Goal: Obtain resource: Obtain resource

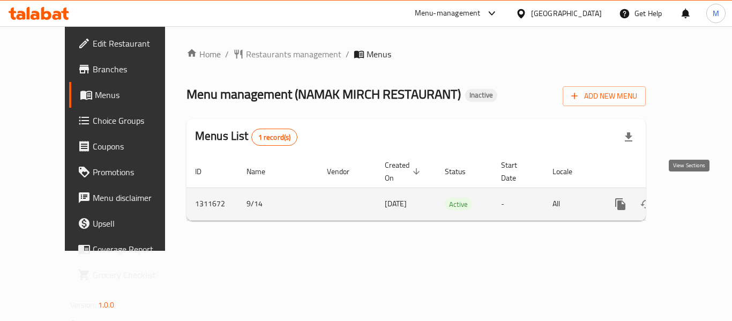
click at [691, 198] on icon "enhanced table" at bounding box center [697, 204] width 13 height 13
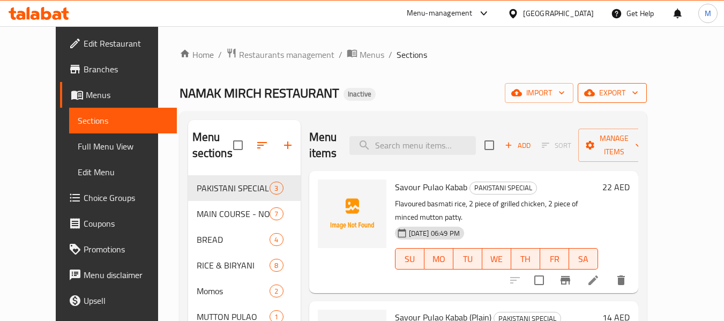
click at [638, 96] on span "export" at bounding box center [612, 92] width 52 height 13
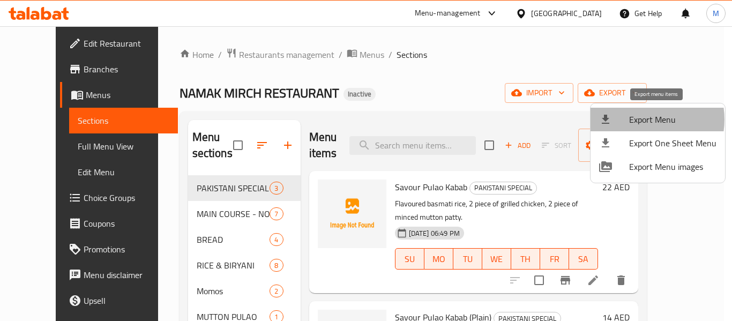
click at [643, 119] on span "Export Menu" at bounding box center [672, 119] width 87 height 13
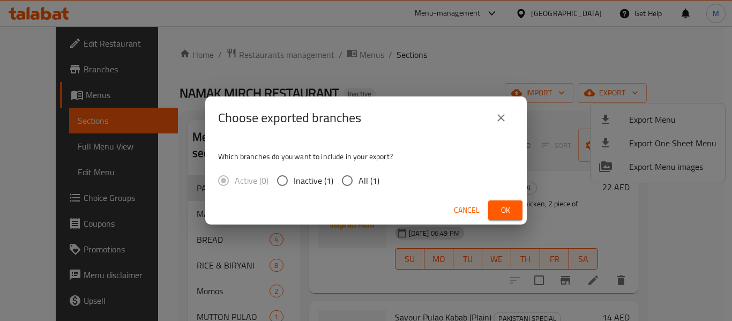
click at [360, 183] on span "All (1)" at bounding box center [368, 180] width 21 height 13
click at [358, 183] on input "All (1)" at bounding box center [347, 180] width 23 height 23
radio input "true"
click at [503, 211] on span "Ok" at bounding box center [505, 210] width 17 height 13
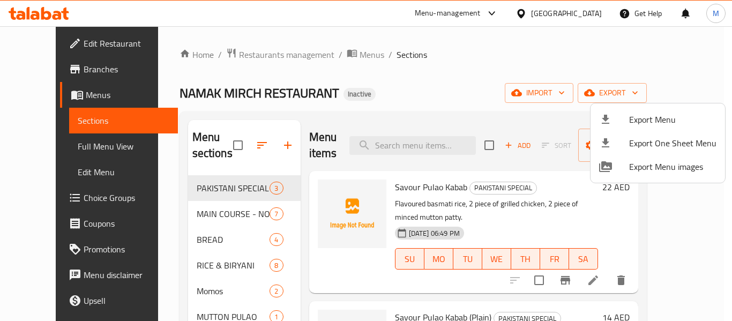
click at [245, 147] on div at bounding box center [366, 160] width 732 height 321
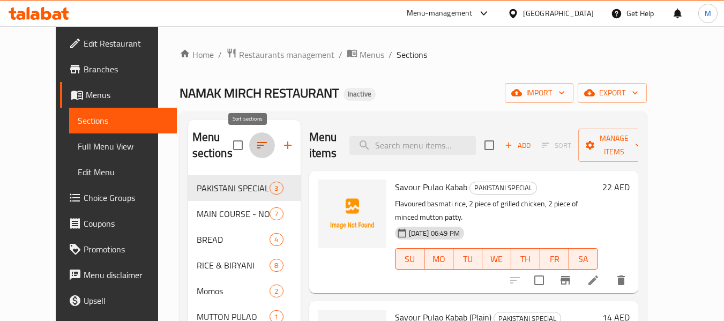
click at [256, 147] on icon "button" at bounding box center [262, 145] width 13 height 13
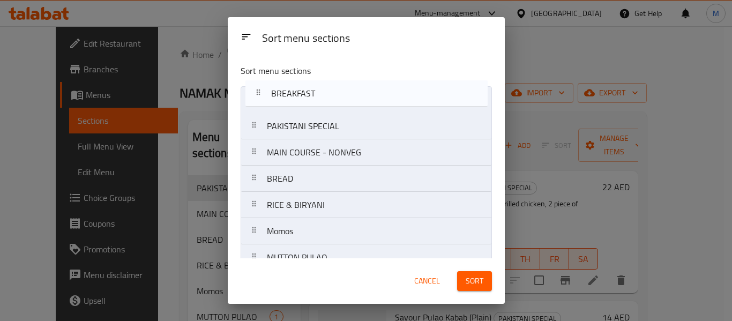
drag, startPoint x: 253, startPoint y: 88, endPoint x: 258, endPoint y: 92, distance: 5.7
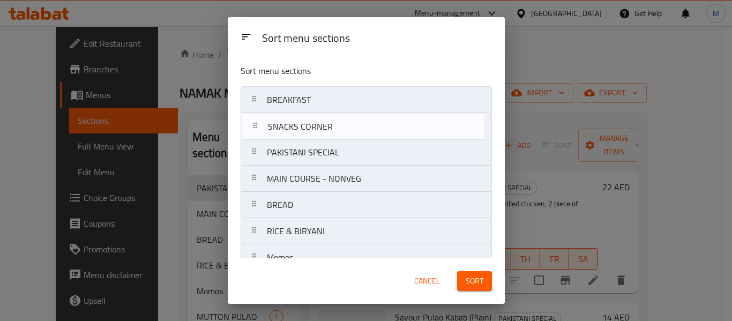
drag, startPoint x: 255, startPoint y: 203, endPoint x: 255, endPoint y: 116, distance: 86.8
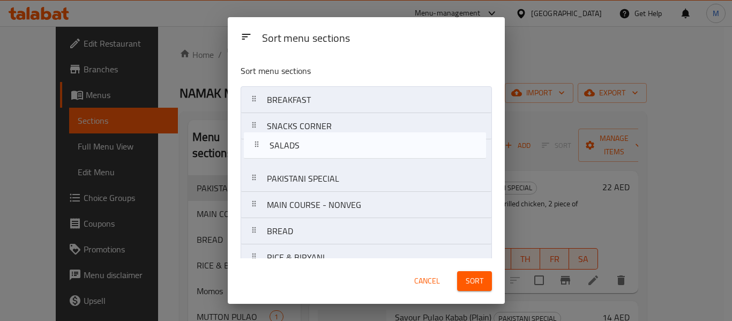
drag, startPoint x: 253, startPoint y: 119, endPoint x: 256, endPoint y: 141, distance: 22.1
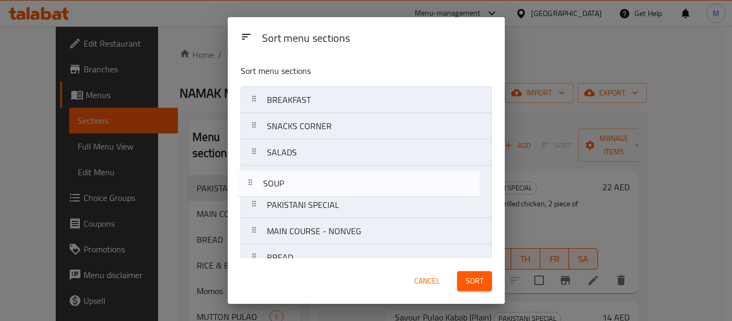
drag, startPoint x: 252, startPoint y: 201, endPoint x: 243, endPoint y: 179, distance: 24.0
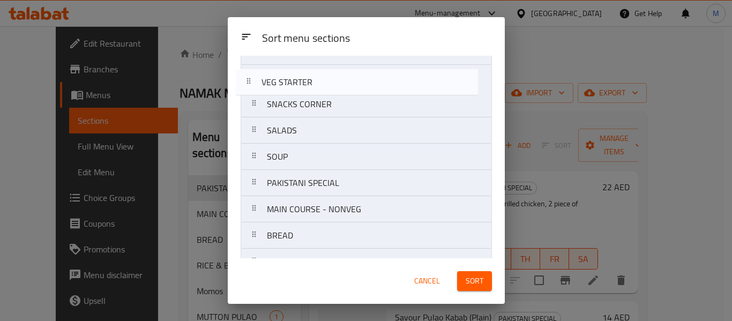
scroll to position [29, 0]
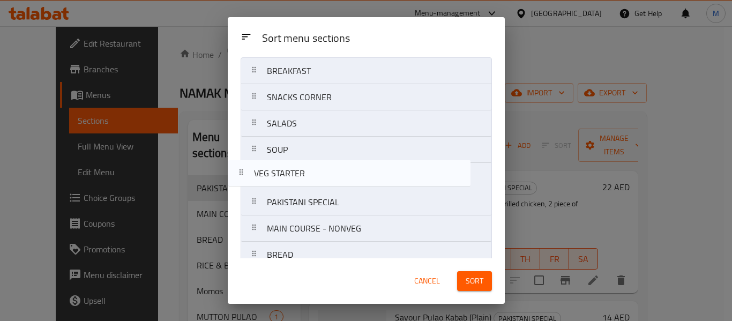
drag, startPoint x: 257, startPoint y: 172, endPoint x: 244, endPoint y: 169, distance: 13.3
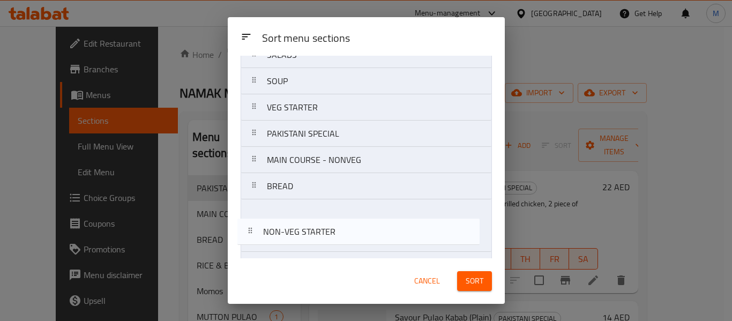
scroll to position [99, 0]
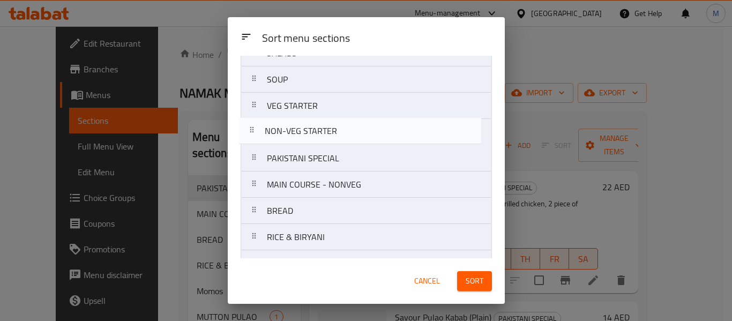
drag, startPoint x: 254, startPoint y: 232, endPoint x: 249, endPoint y: 138, distance: 93.9
click at [249, 138] on nav "BREAKFAST SNACKS CORNER SALADS SOUP VEG STARTER PAKISTANI SPECIAL MAIN COURSE -…" at bounding box center [366, 276] width 251 height 579
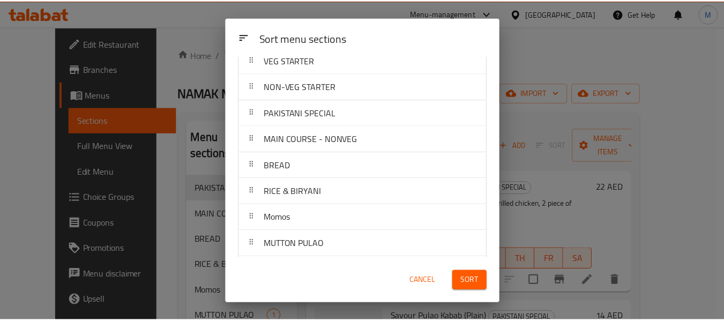
scroll to position [206, 0]
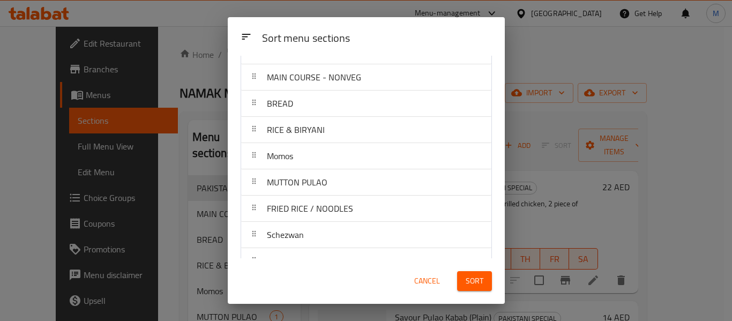
click at [467, 277] on span "Sort" at bounding box center [475, 280] width 18 height 13
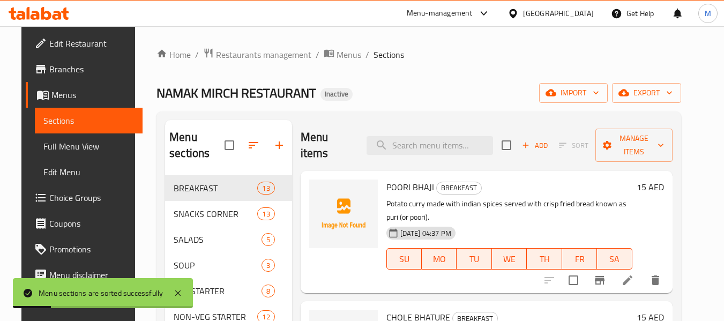
click at [667, 95] on span "export" at bounding box center [646, 92] width 52 height 13
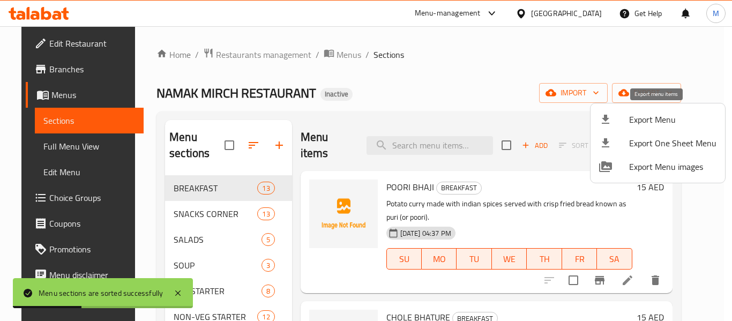
click at [660, 120] on span "Export Menu" at bounding box center [672, 119] width 87 height 13
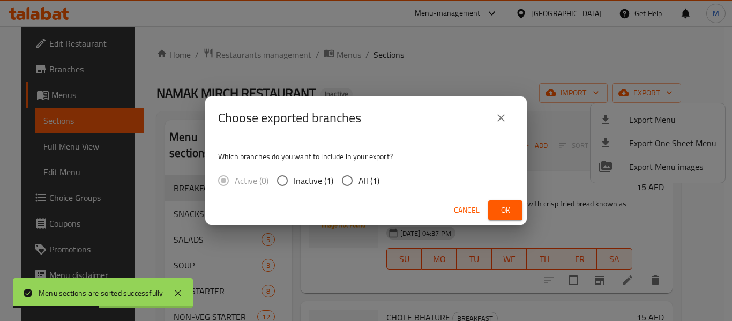
click at [346, 177] on input "All (1)" at bounding box center [347, 180] width 23 height 23
radio input "true"
click at [503, 204] on span "Ok" at bounding box center [505, 210] width 17 height 13
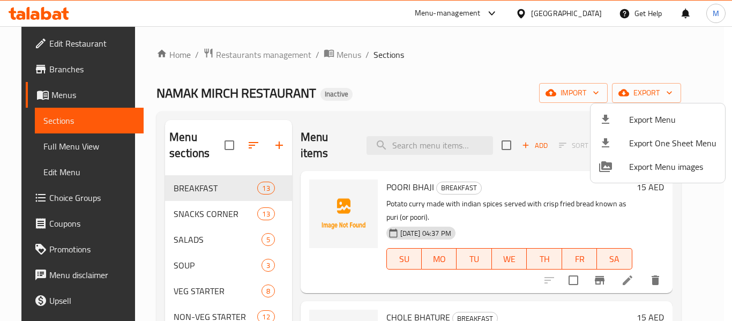
click at [69, 148] on div at bounding box center [366, 160] width 732 height 321
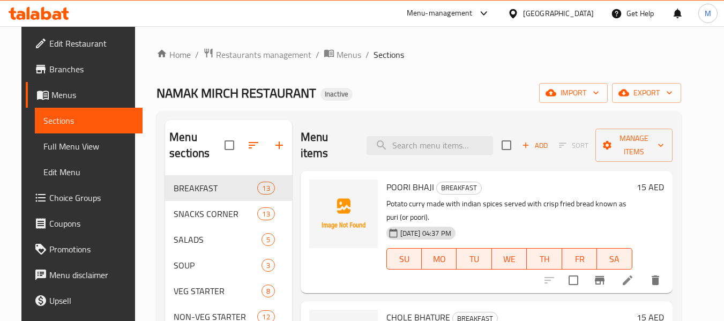
click at [69, 148] on span "Full Menu View" at bounding box center [88, 146] width 91 height 13
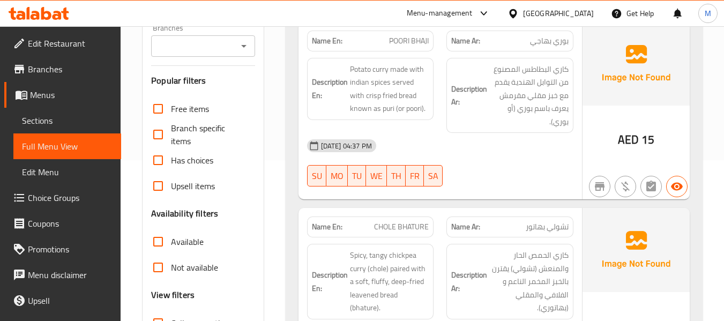
scroll to position [375, 0]
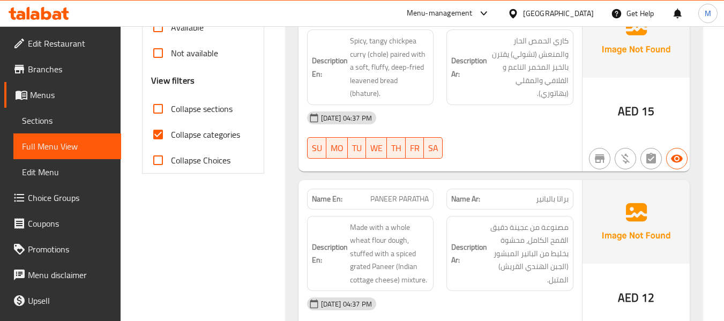
click at [158, 104] on input "Collapse sections" at bounding box center [158, 109] width 26 height 26
checkbox input "true"
click at [152, 131] on input "Collapse categories" at bounding box center [158, 135] width 26 height 26
checkbox input "false"
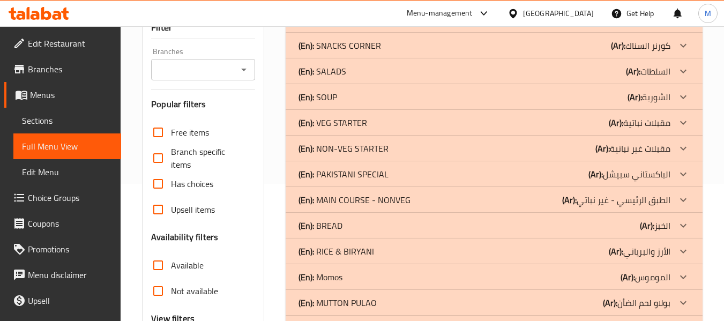
scroll to position [0, 0]
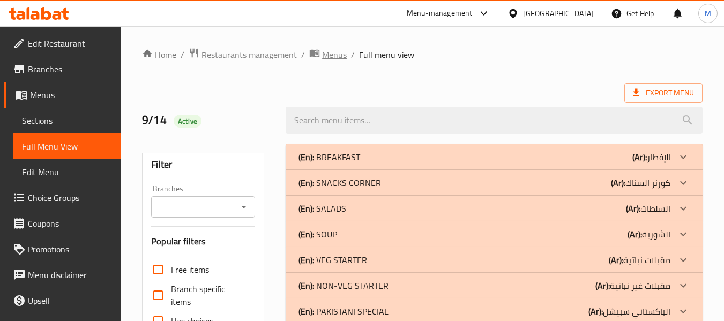
click at [322, 148] on div "(En): BREAKFAST (Ar): الإفطار" at bounding box center [494, 157] width 417 height 26
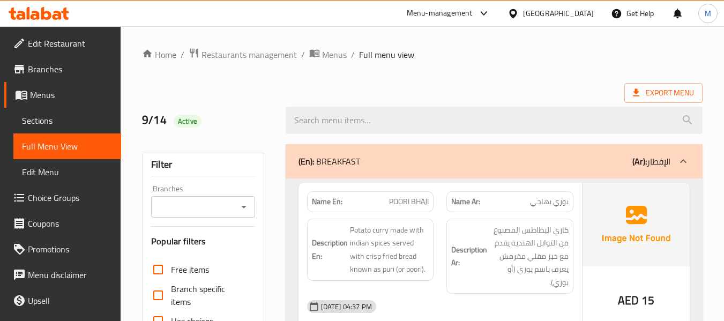
click at [352, 241] on span "Potato curry made with indian spices served with crisp fried bread known as pur…" at bounding box center [389, 249] width 79 height 53
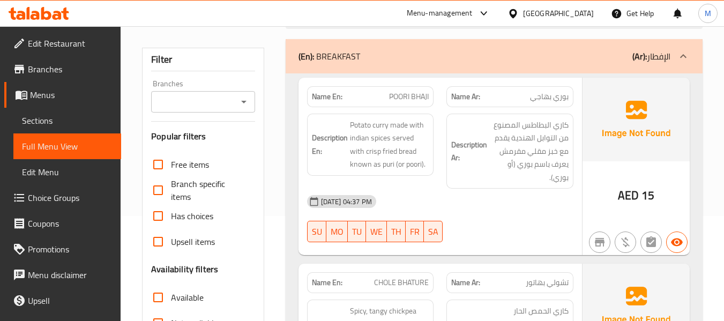
scroll to position [107, 0]
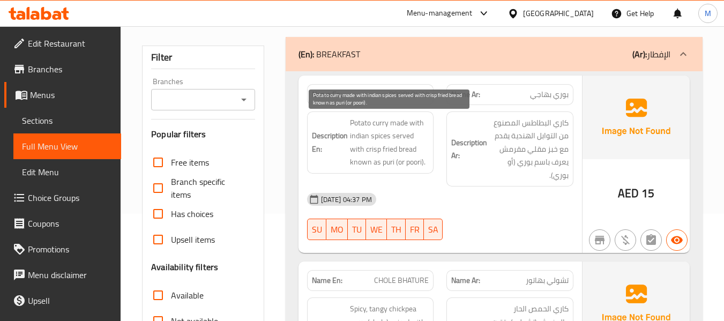
click at [400, 146] on span "Potato curry made with indian spices served with crisp fried bread known as pur…" at bounding box center [389, 142] width 79 height 53
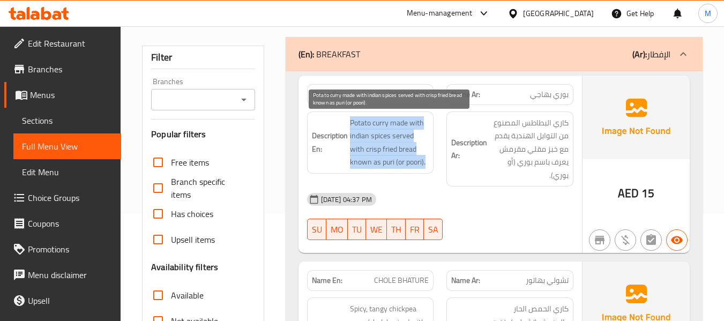
click at [400, 146] on span "Potato curry made with indian spices served with crisp fried bread known as pur…" at bounding box center [389, 142] width 79 height 53
copy span "Potato curry made with indian spices served with crisp fried bread known as pur…"
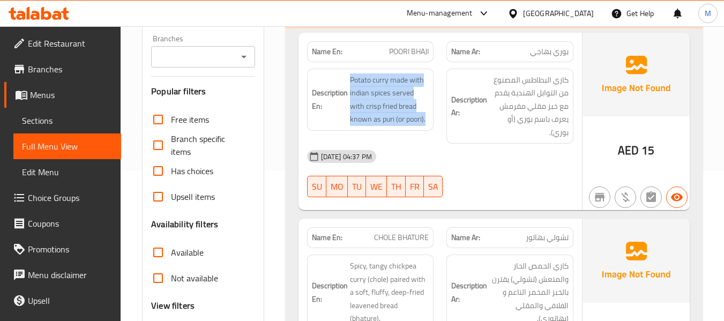
scroll to position [214, 0]
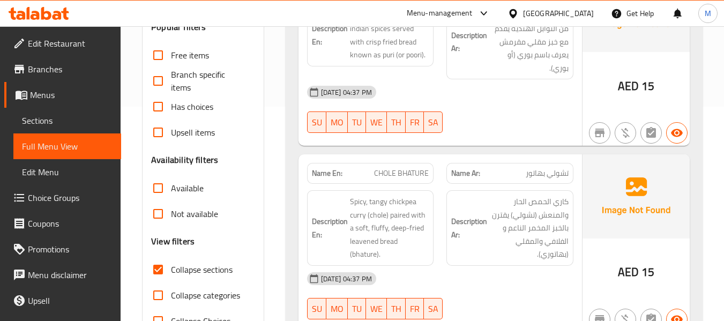
click at [451, 273] on div "[DATE] 04:37 PM" at bounding box center [440, 279] width 279 height 26
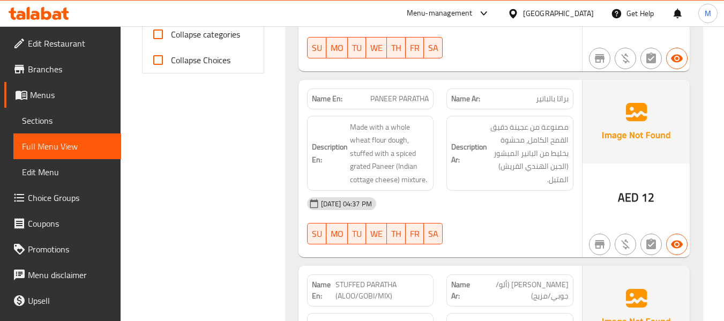
scroll to position [429, 0]
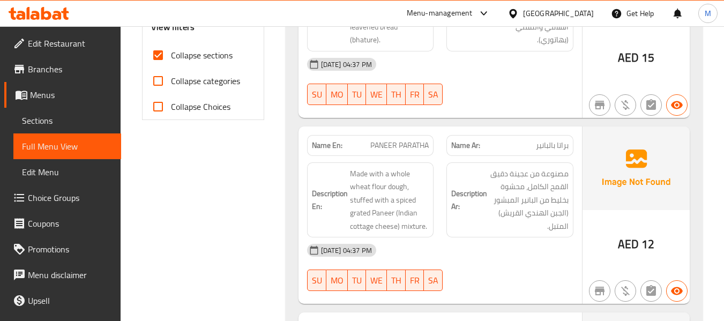
click at [435, 243] on div "[DATE] 04:37 PM" at bounding box center [440, 250] width 279 height 26
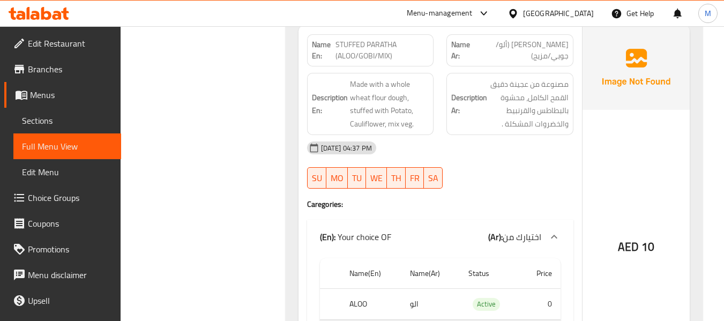
scroll to position [697, 0]
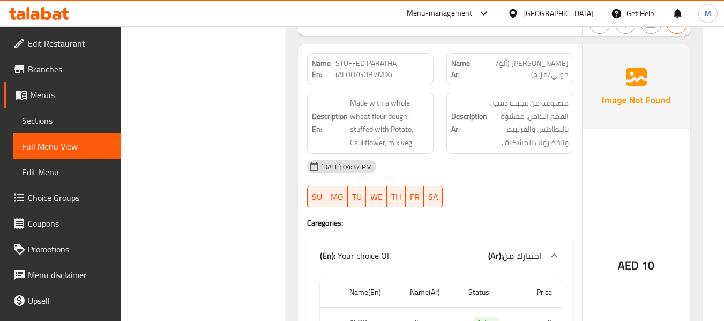
click at [466, 170] on div "[DATE] 04:37 PM" at bounding box center [440, 167] width 279 height 26
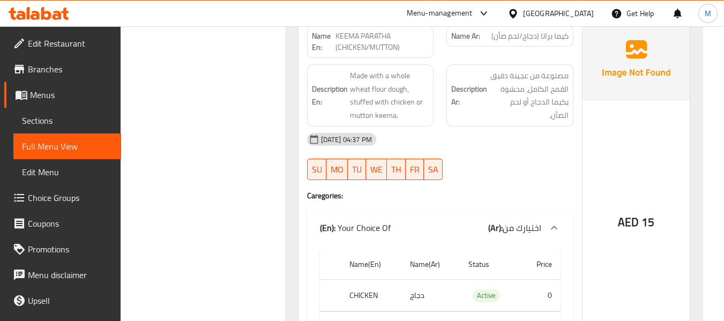
scroll to position [1125, 0]
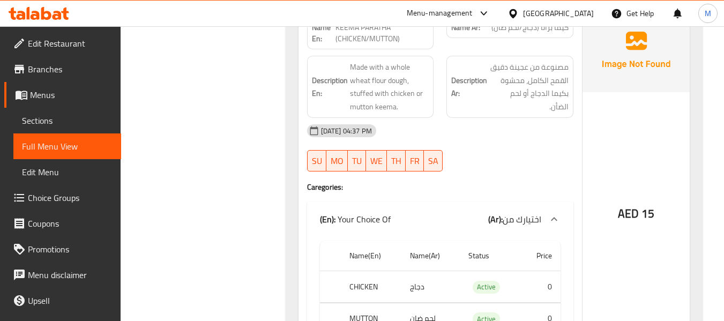
click at [498, 166] on div at bounding box center [510, 171] width 140 height 13
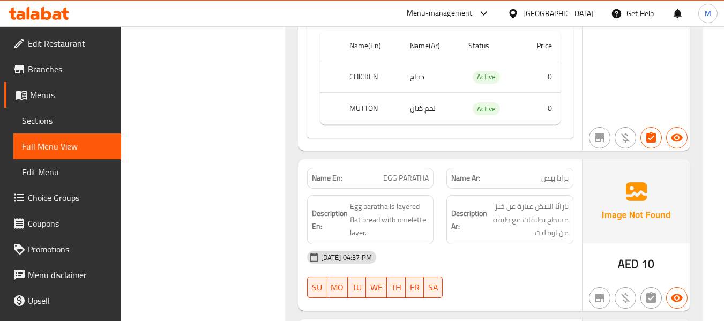
scroll to position [1340, 0]
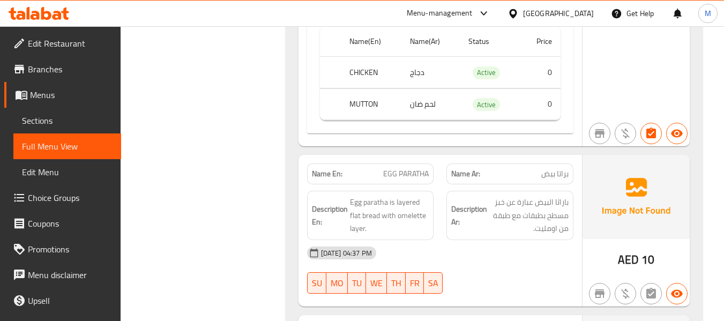
click at [465, 253] on div "[DATE] 04:37 PM" at bounding box center [440, 253] width 279 height 26
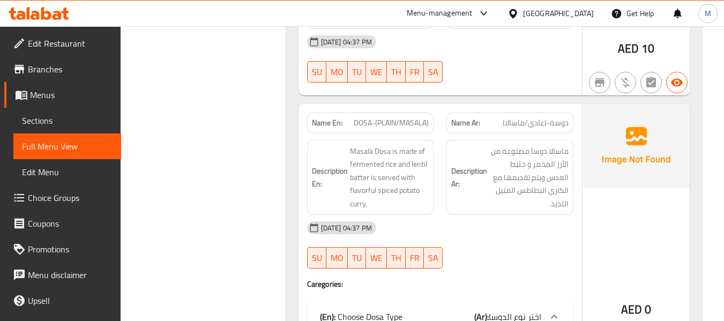
scroll to position [1554, 0]
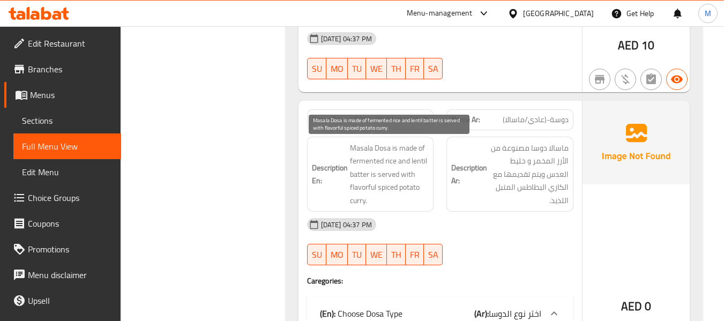
click at [371, 153] on span "Masala Dosa is made of fermented rice and lentil batter is served with flavorfu…" at bounding box center [389, 174] width 79 height 66
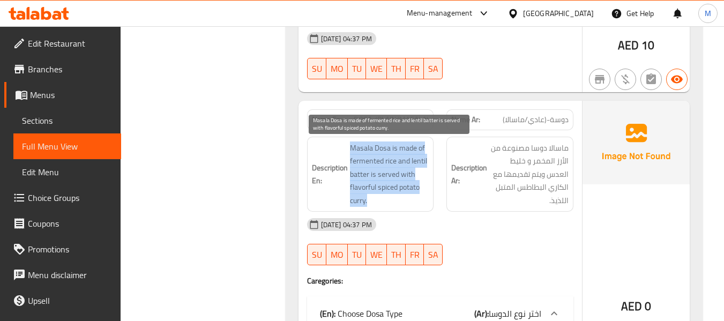
click at [371, 153] on span "Masala Dosa is made of fermented rice and lentil batter is served with flavorfu…" at bounding box center [389, 174] width 79 height 66
copy span "Masala Dosa is made of fermented rice and lentil batter is served with flavorfu…"
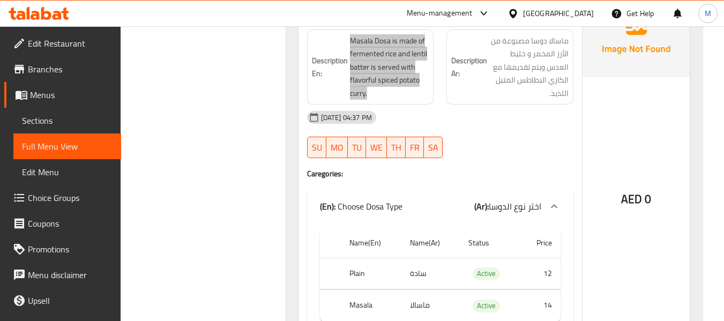
scroll to position [1607, 0]
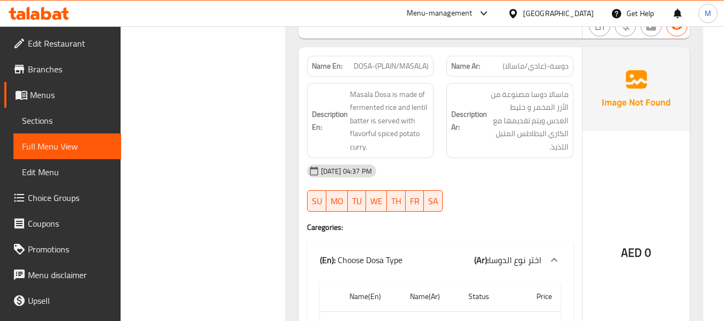
click at [457, 179] on div "[DATE] 04:37 PM" at bounding box center [440, 171] width 279 height 26
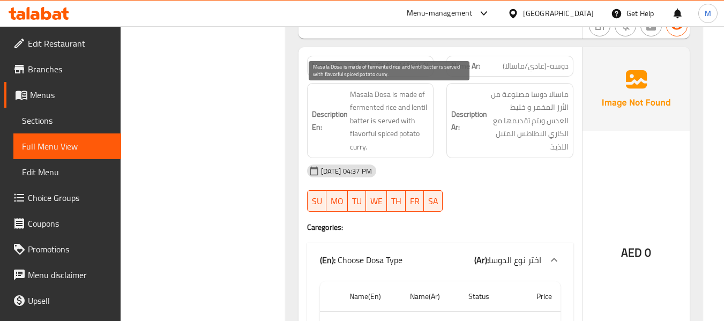
click at [364, 130] on span "Masala Dosa is made of fermented rice and lentil batter is served with flavorfu…" at bounding box center [389, 121] width 79 height 66
copy span "flavorful"
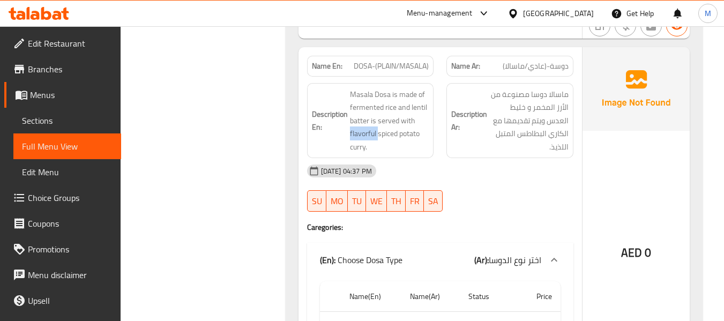
click at [516, 170] on div "[DATE] 04:37 PM" at bounding box center [440, 171] width 279 height 26
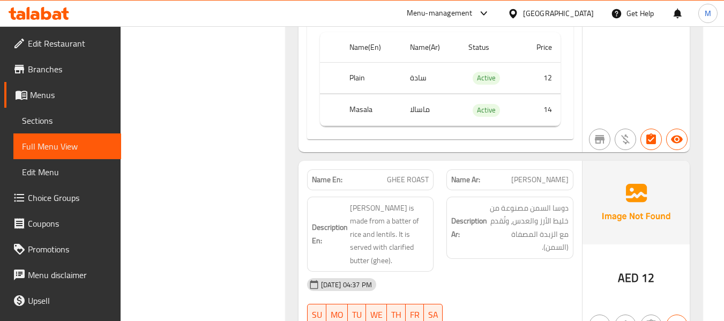
scroll to position [1875, 0]
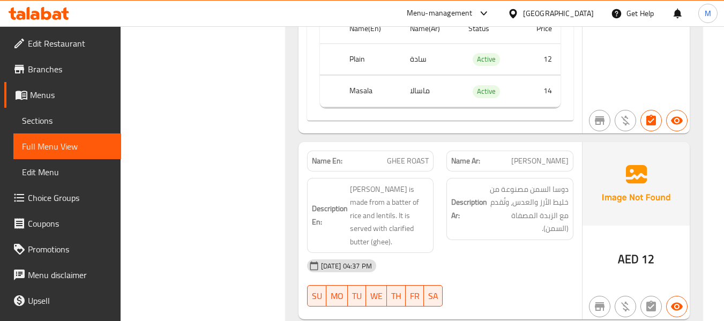
click at [454, 255] on div "[DATE] 04:37 PM" at bounding box center [440, 266] width 279 height 26
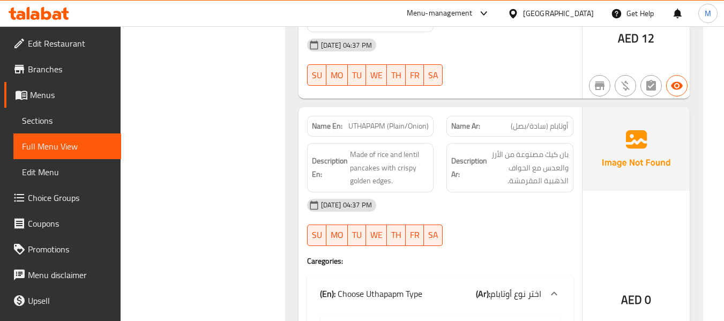
scroll to position [2090, 0]
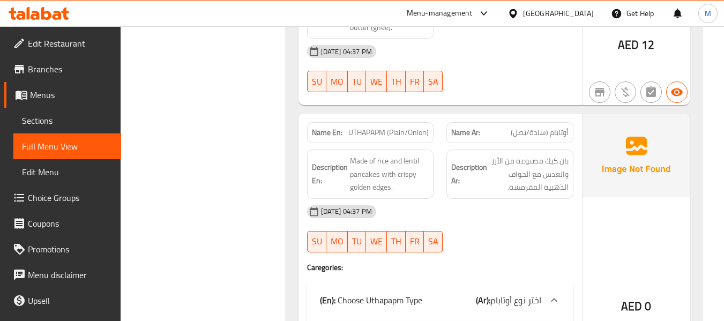
click at [490, 201] on div "[DATE] 04:37 PM" at bounding box center [440, 212] width 279 height 26
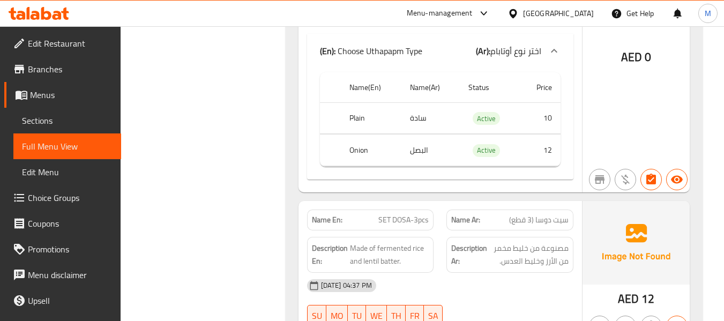
scroll to position [2358, 0]
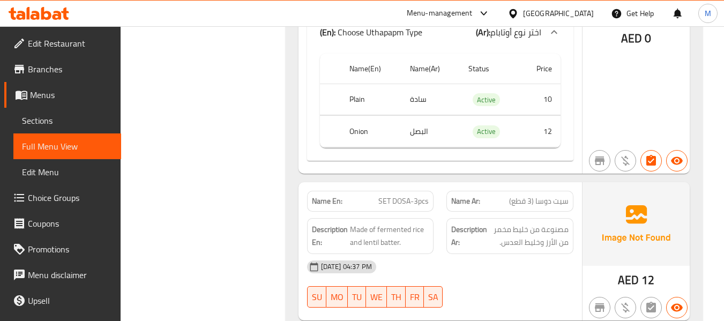
click at [490, 254] on div "[DATE] 04:37 PM" at bounding box center [440, 267] width 279 height 26
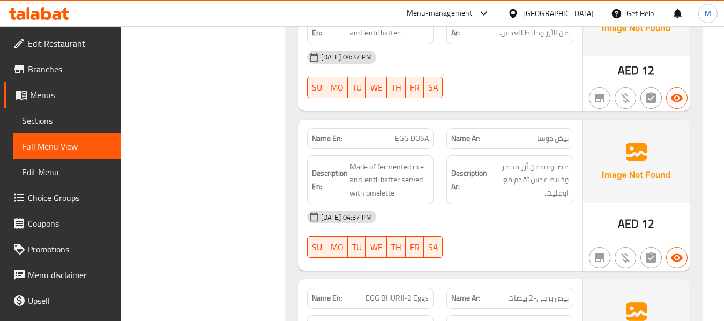
click at [470, 218] on div "[DATE] 04:37 PM SU MO TU WE TH FR SA" at bounding box center [440, 234] width 279 height 60
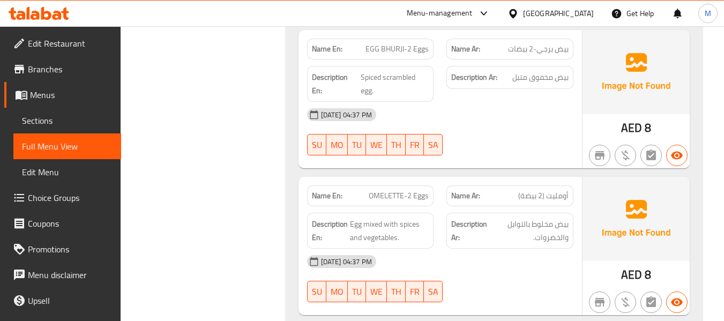
scroll to position [2835, 0]
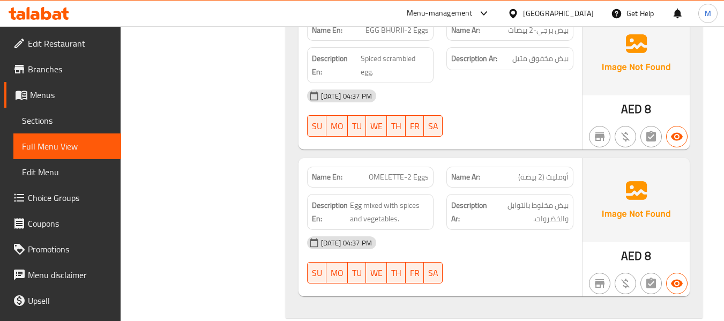
click at [544, 242] on div "[DATE] 04:37 PM" at bounding box center [440, 243] width 279 height 26
click at [525, 171] on span "أومليت (2 بيضة)" at bounding box center [543, 176] width 50 height 11
copy span "بيضة"
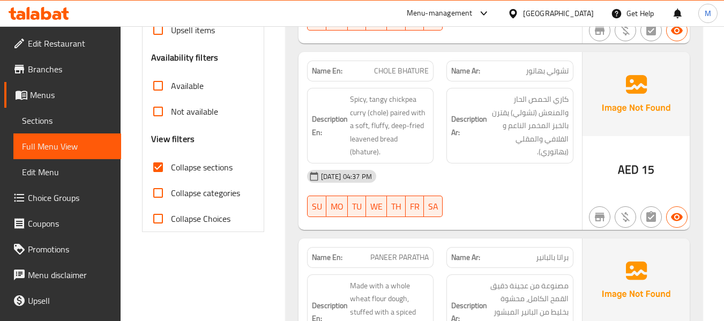
scroll to position [0, 0]
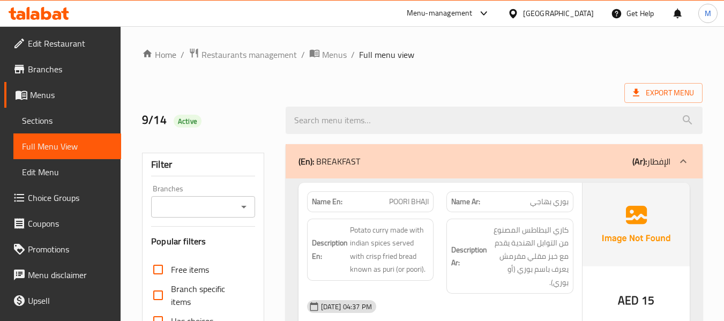
click at [364, 167] on div "(En): BREAKFAST (Ar): الإفطار" at bounding box center [484, 161] width 372 height 13
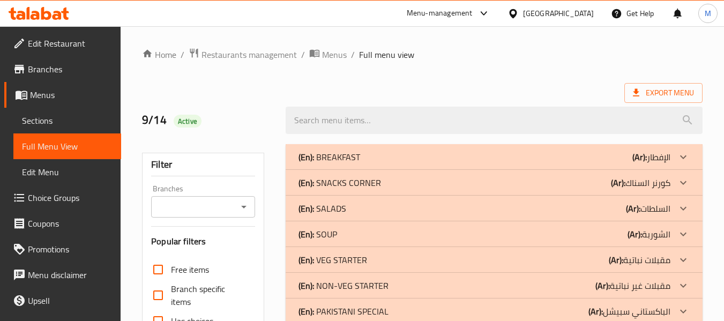
click at [344, 181] on p "(En): SNACKS CORNER" at bounding box center [339, 182] width 83 height 13
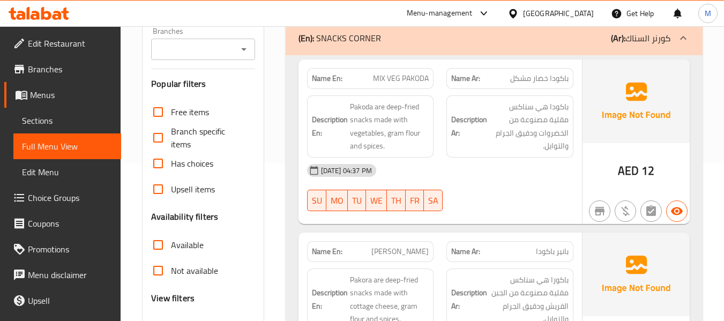
scroll to position [161, 0]
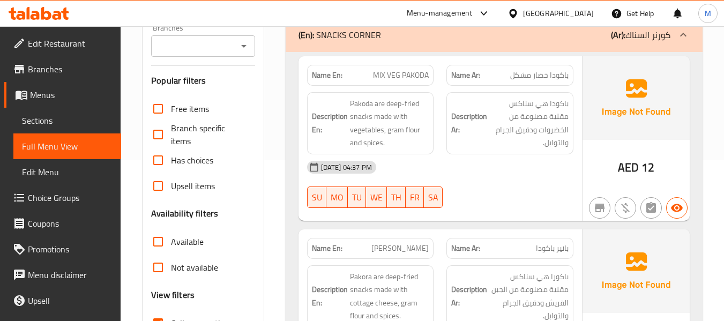
click at [472, 178] on div "[DATE] 04:37 PM" at bounding box center [440, 167] width 279 height 26
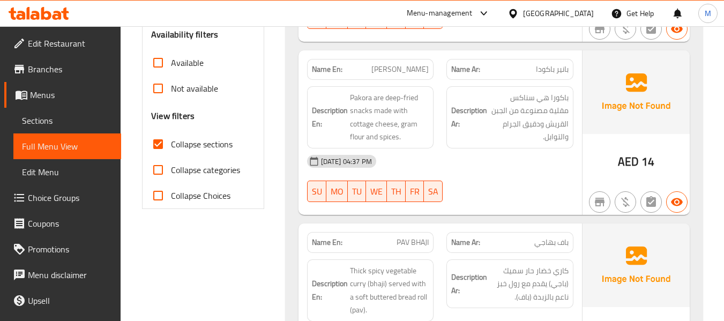
scroll to position [321, 0]
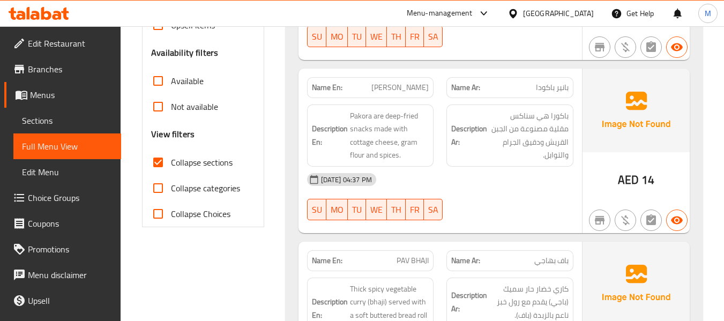
click at [517, 200] on div "[DATE] 04:37 PM SU MO TU WE TH FR SA" at bounding box center [440, 197] width 279 height 60
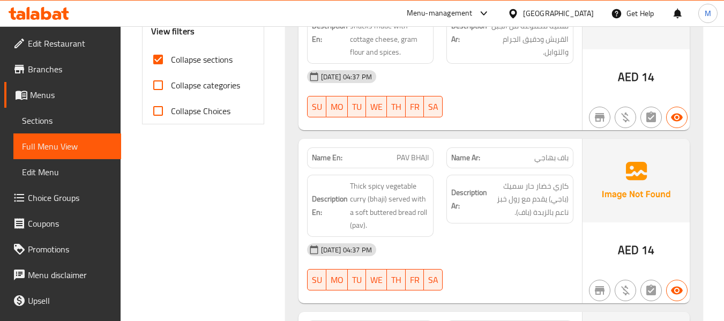
scroll to position [429, 0]
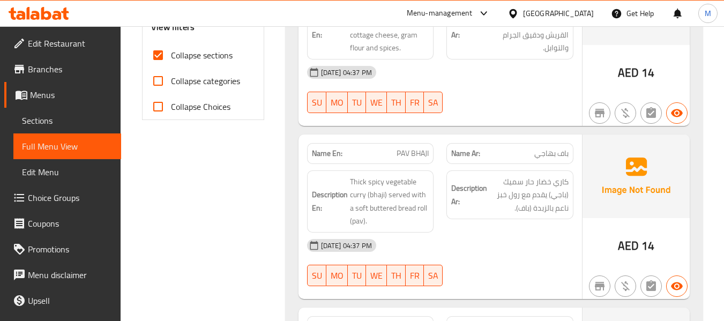
click at [492, 264] on div "[DATE] 04:37 PM SU MO TU WE TH FR SA" at bounding box center [440, 263] width 279 height 60
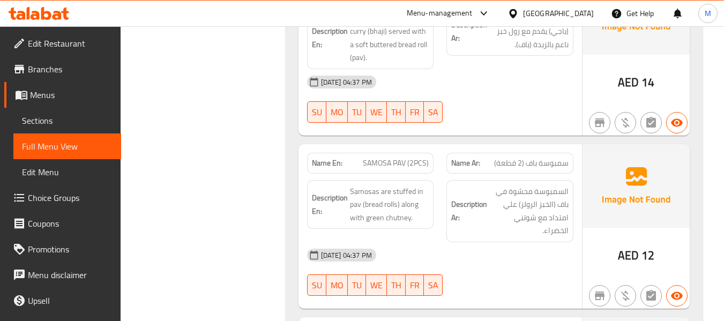
scroll to position [643, 0]
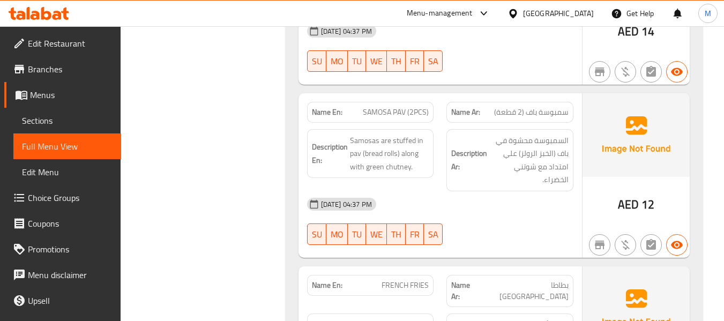
click at [435, 197] on div "[DATE] 04:37 PM" at bounding box center [440, 204] width 279 height 26
click at [524, 217] on div "[DATE] 04:37 PM SU MO TU WE TH FR SA" at bounding box center [440, 221] width 279 height 60
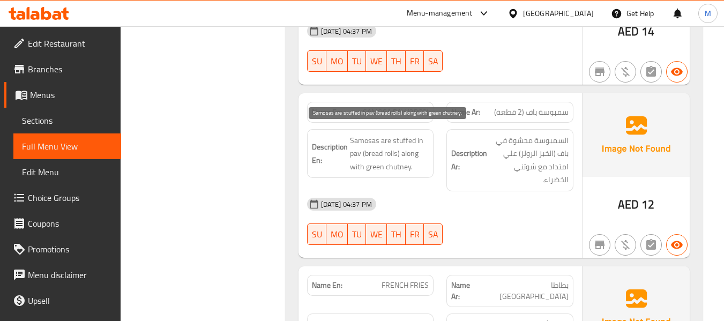
click at [378, 139] on span "Samosas are stuffed in pav (bread rolls) along with green chutney." at bounding box center [389, 154] width 79 height 40
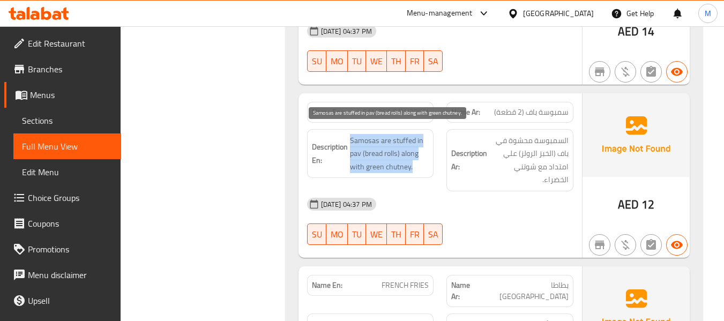
click at [378, 139] on span "Samosas are stuffed in pav (bread rolls) along with green chutney." at bounding box center [389, 154] width 79 height 40
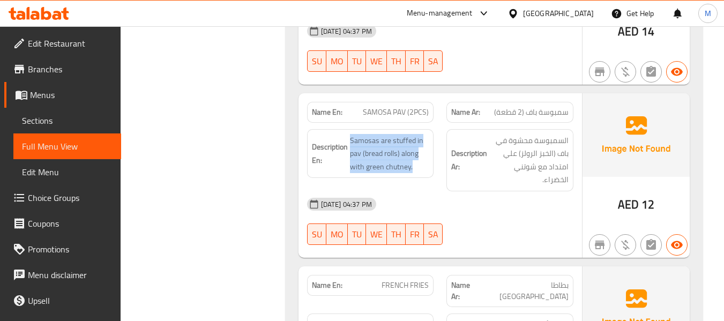
copy span "Samosas are stuffed in pav (bread rolls) along with green chutney."
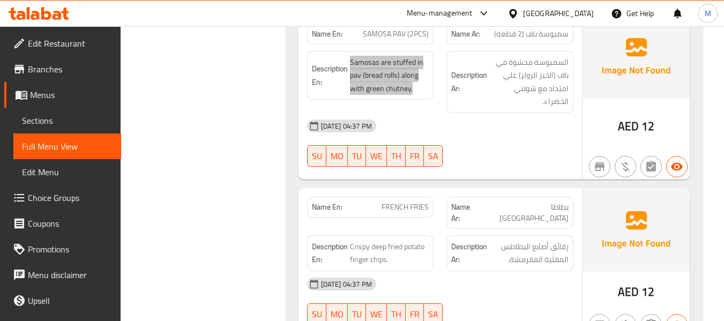
scroll to position [804, 0]
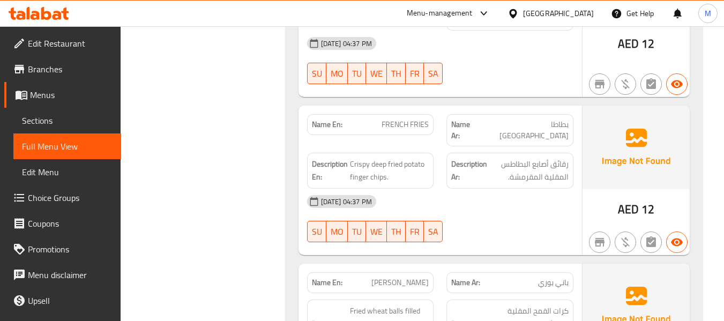
click at [493, 212] on div "[DATE] 04:37 PM SU MO TU WE TH FR SA" at bounding box center [440, 219] width 279 height 60
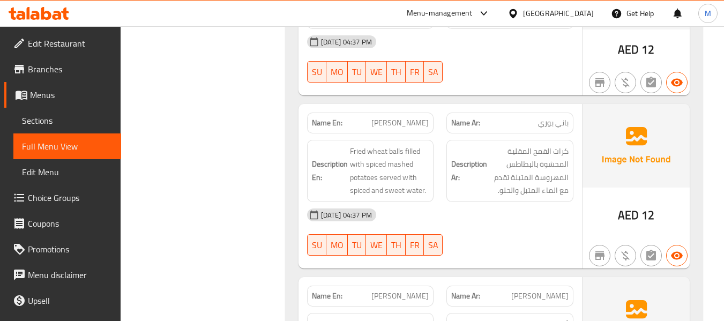
scroll to position [964, 0]
click at [491, 203] on div "[DATE] 04:37 PM" at bounding box center [440, 214] width 279 height 26
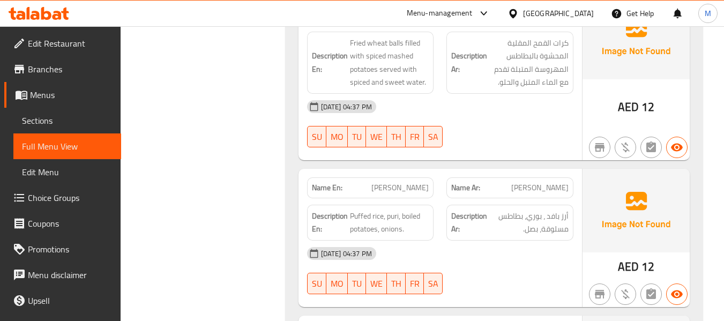
scroll to position [1125, 0]
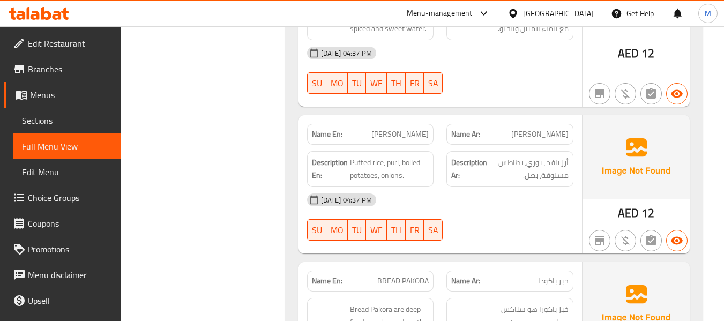
click at [477, 215] on div "[DATE] 04:37 PM SU MO TU WE TH FR SA" at bounding box center [440, 217] width 279 height 60
click at [356, 156] on span "Puffed rice, puri, boiled potatoes, onions." at bounding box center [389, 169] width 79 height 26
drag, startPoint x: 350, startPoint y: 151, endPoint x: 384, endPoint y: 148, distance: 33.9
click at [384, 156] on span "Puffed rice, puri, boiled potatoes, onions." at bounding box center [389, 169] width 79 height 26
copy span "Puffed rice"
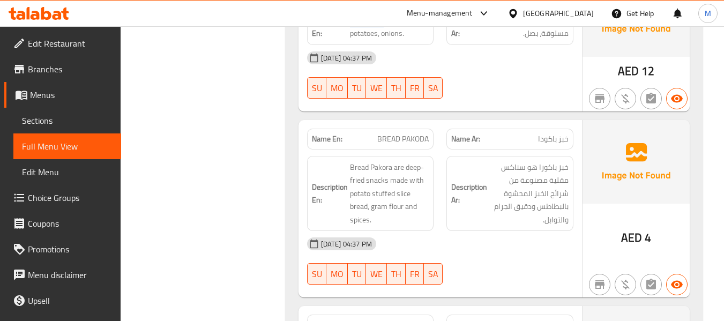
scroll to position [1286, 0]
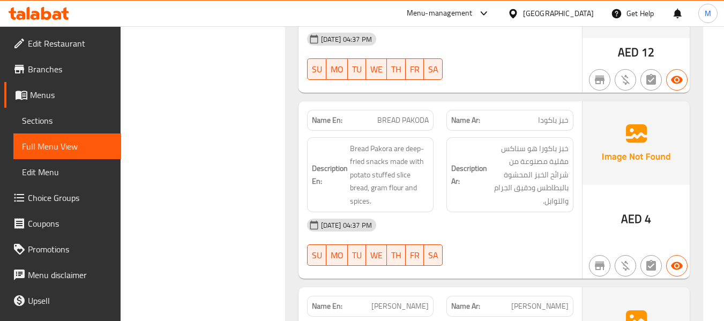
click at [465, 212] on div "[DATE] 04:37 PM" at bounding box center [440, 225] width 279 height 26
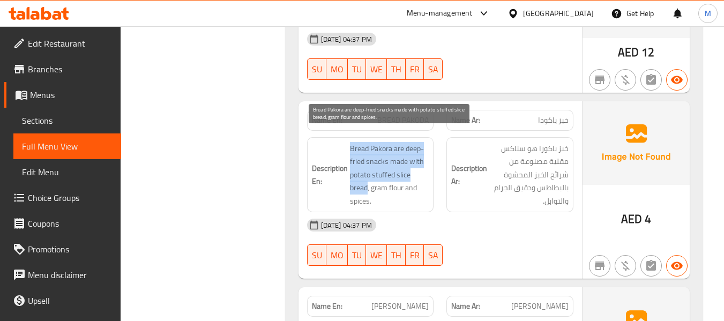
drag, startPoint x: 347, startPoint y: 165, endPoint x: 366, endPoint y: 176, distance: 21.9
click at [366, 176] on h6 "Description En: Bread Pakora are deep-fried snacks made with potato stuffed sli…" at bounding box center [370, 175] width 117 height 66
copy h6 "Bread Pakora are deep-fried snacks made with potato stuffed slice bread"
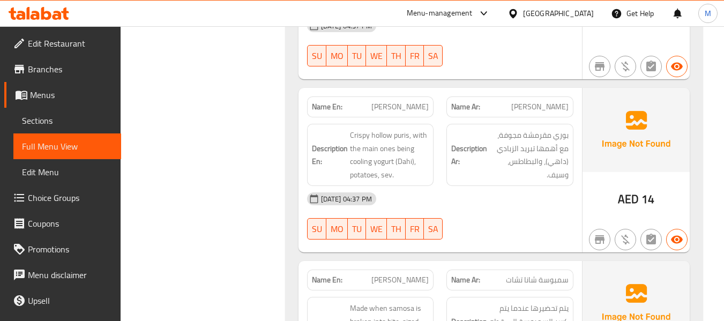
scroll to position [1500, 0]
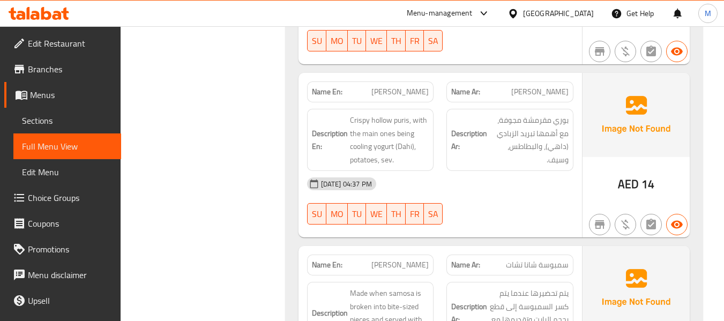
click at [508, 200] on div "[DATE] 04:37 PM SU MO TU WE TH FR SA" at bounding box center [440, 201] width 279 height 60
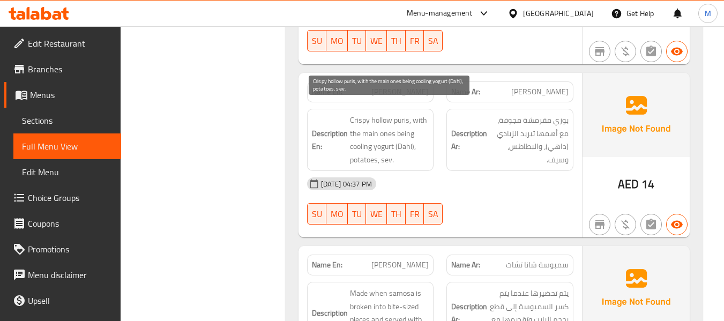
click at [400, 127] on span "Crispy hollow puris, with the main ones being cooling yogurt (Dahi), potatoes, …" at bounding box center [389, 140] width 79 height 53
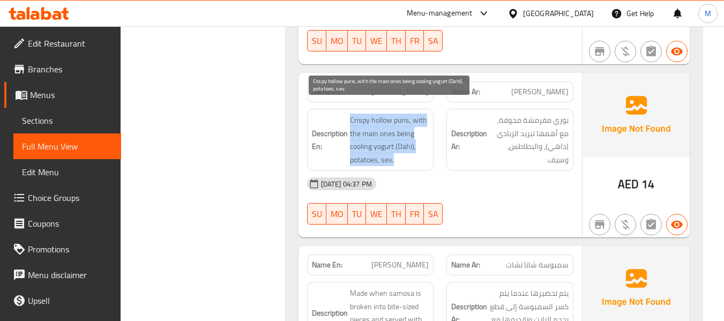
click at [400, 127] on span "Crispy hollow puris, with the main ones being cooling yogurt (Dahi), potatoes, …" at bounding box center [389, 140] width 79 height 53
copy span "Crispy hollow puris, with the main ones being cooling yogurt (Dahi), potatoes, …"
click at [407, 137] on span "Crispy hollow puris, with the main ones being cooling yogurt (Dahi), potatoes, …" at bounding box center [389, 140] width 79 height 53
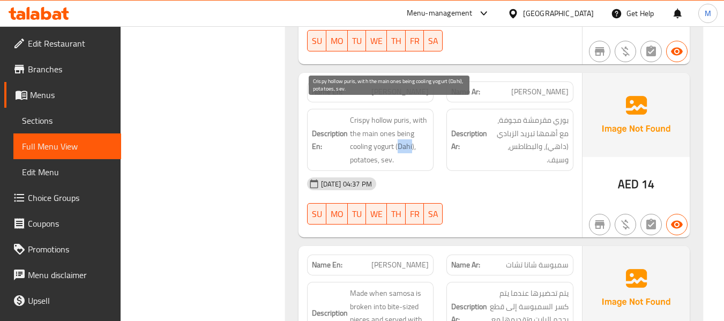
click at [406, 137] on span "Crispy hollow puris, with the main ones being cooling yogurt (Dahi), potatoes, …" at bounding box center [389, 140] width 79 height 53
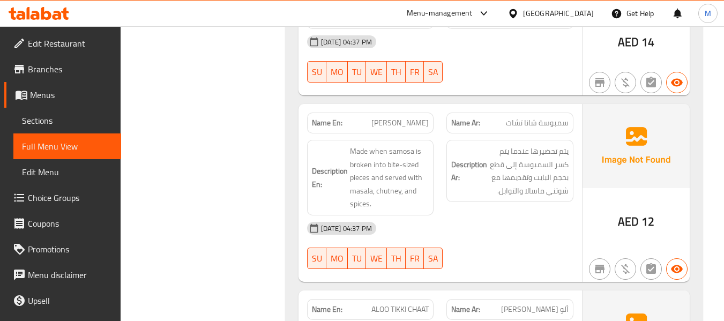
scroll to position [1661, 0]
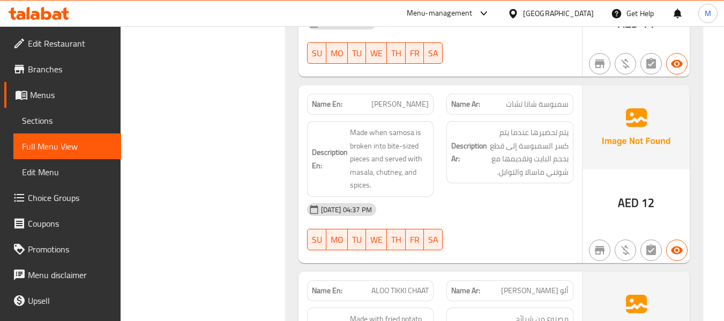
click at [482, 198] on div "[DATE] 04:37 PM" at bounding box center [440, 210] width 279 height 26
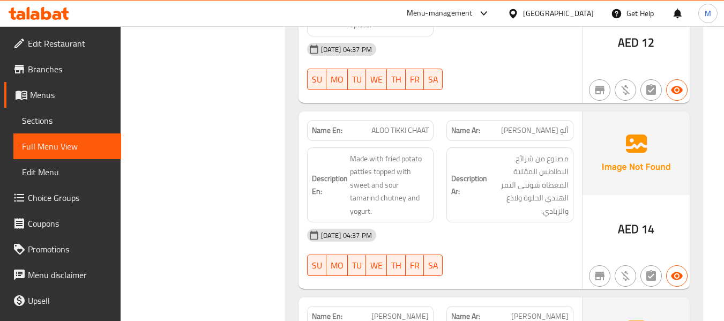
scroll to position [1822, 0]
click at [429, 222] on div "[DATE] 04:37 PM" at bounding box center [440, 235] width 279 height 26
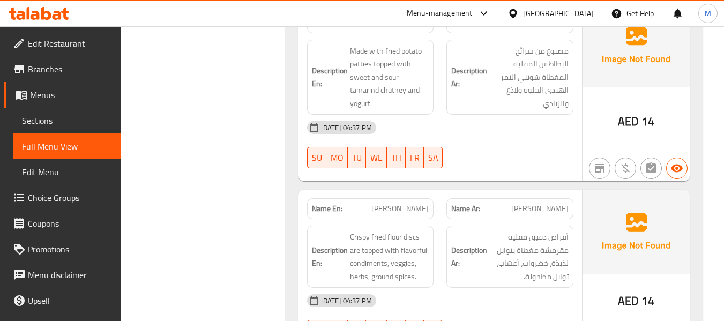
scroll to position [1983, 0]
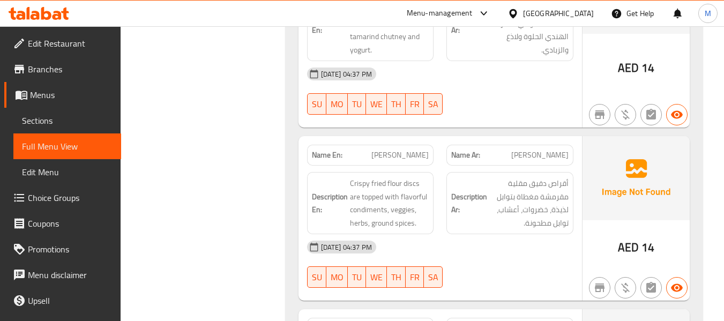
click at [488, 235] on div "[DATE] 04:37 PM" at bounding box center [440, 247] width 279 height 26
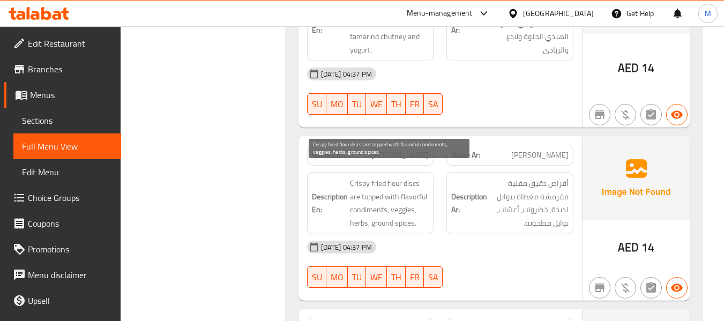
click at [415, 189] on span "Crispy fried flour discs are topped with flavorful condiments, veggies, herbs, …" at bounding box center [389, 203] width 79 height 53
click at [415, 185] on span "Crispy fried flour discs are topped with flavorful condiments, veggies, herbs, …" at bounding box center [389, 203] width 79 height 53
copy span "flavorful"
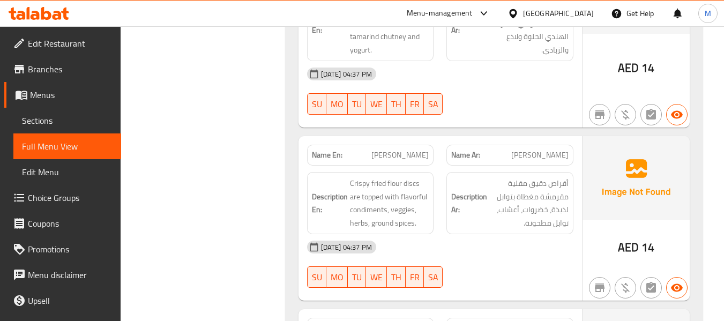
click at [407, 149] on span "[PERSON_NAME]" at bounding box center [399, 154] width 57 height 11
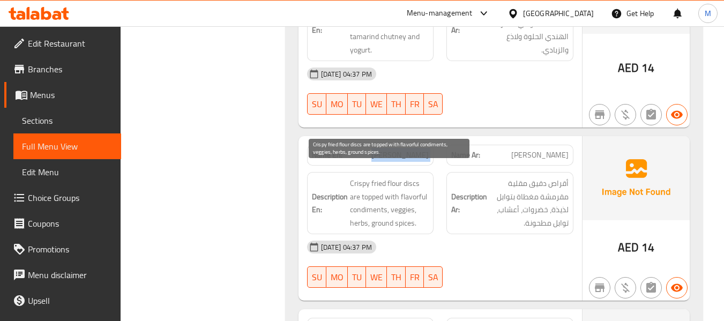
copy span "[PERSON_NAME]"
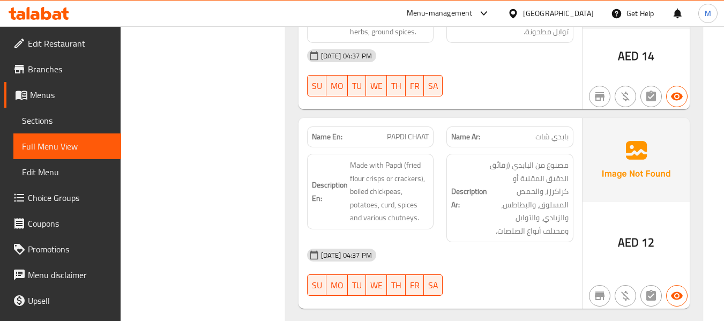
scroll to position [2197, 0]
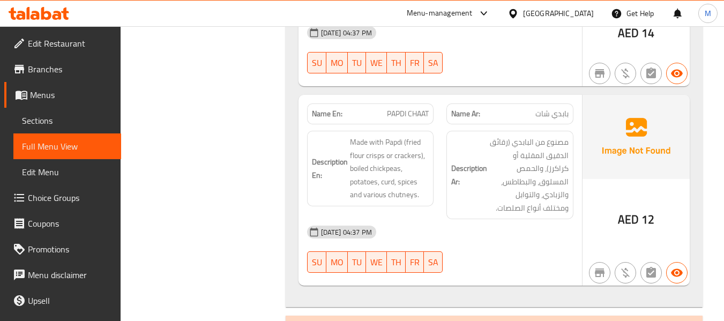
click at [476, 228] on div "[DATE] 04:37 PM" at bounding box center [440, 232] width 279 height 26
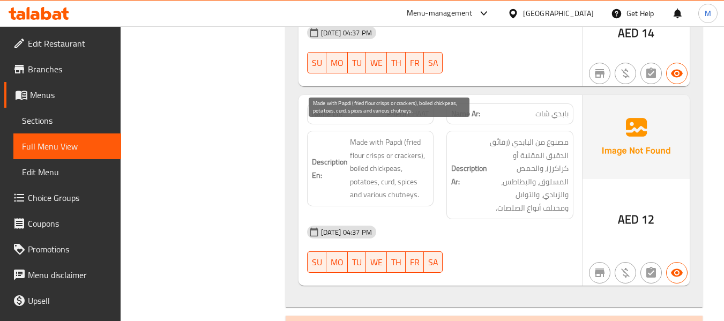
click at [384, 170] on span "Made with Papdi (fried flour crisps or crackers), boiled chickpeas, potatoes, c…" at bounding box center [389, 169] width 79 height 66
click at [385, 171] on span "Made with Papdi (fried flour crisps or crackers), boiled chickpeas, potatoes, c…" at bounding box center [389, 169] width 79 height 66
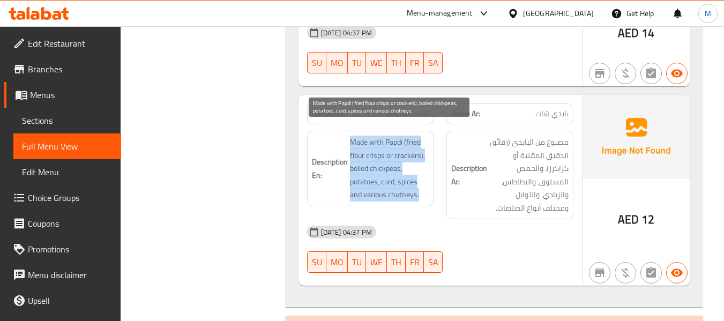
click at [388, 169] on span "Made with Papdi (fried flour crisps or crackers), boiled chickpeas, potatoes, c…" at bounding box center [389, 169] width 79 height 66
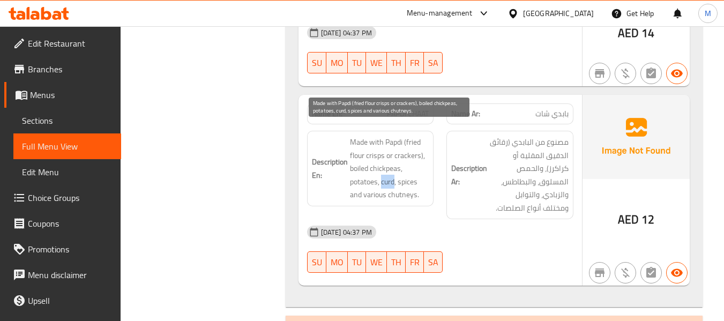
click at [388, 169] on span "Made with Papdi (fried flour crisps or crackers), boiled chickpeas, potatoes, c…" at bounding box center [389, 169] width 79 height 66
click at [391, 136] on span "Made with Papdi (fried flour crisps or crackers), boiled chickpeas, potatoes, c…" at bounding box center [389, 169] width 79 height 66
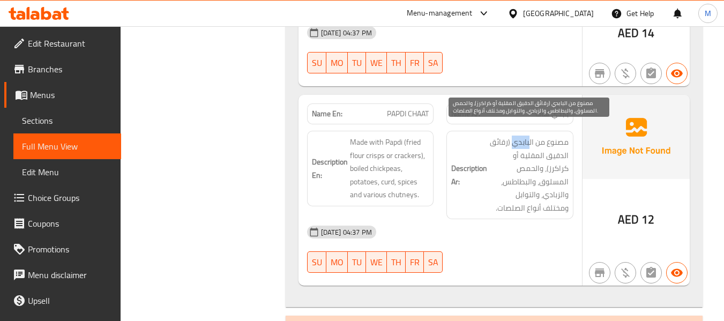
drag, startPoint x: 514, startPoint y: 131, endPoint x: 529, endPoint y: 130, distance: 14.5
click at [529, 136] on span "مصنوع من البابدي (رقائق الدقيق المقلية أو كراكرز)، والحمص المسلوق، والبطاطس، وا…" at bounding box center [528, 175] width 79 height 79
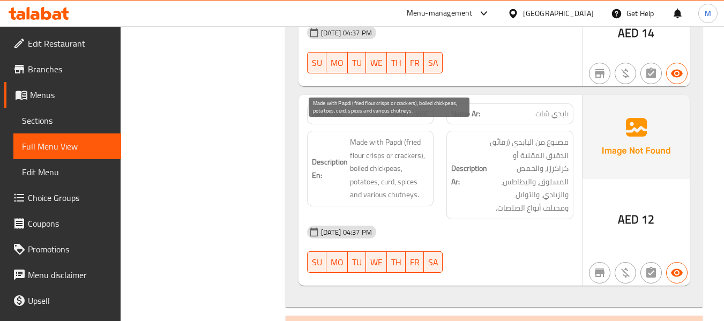
click at [400, 146] on span "Made with Papdi (fried flour crisps or crackers), boiled chickpeas, potatoes, c…" at bounding box center [389, 169] width 79 height 66
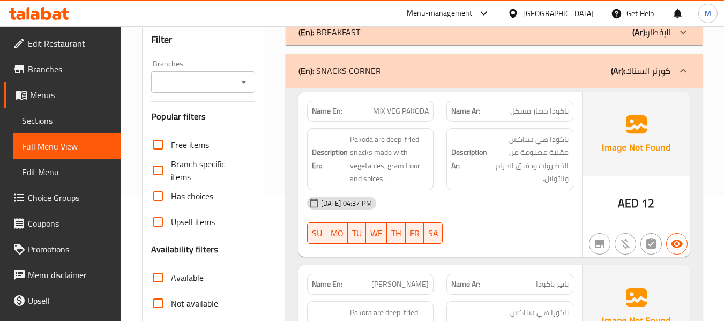
scroll to position [54, 0]
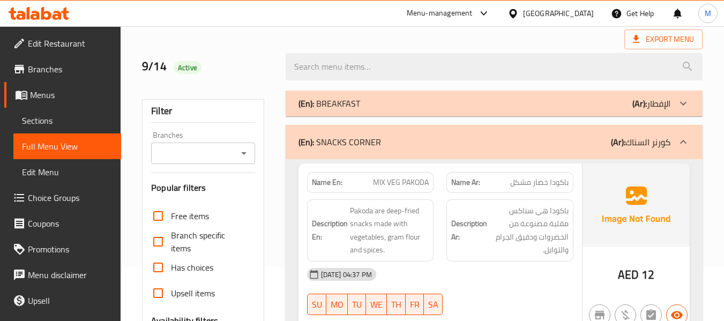
click at [380, 144] on div "(En): SNACKS CORNER (Ar): كورنر السناك" at bounding box center [484, 142] width 372 height 13
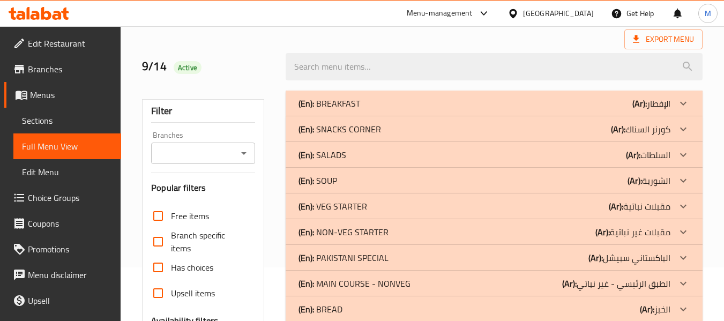
click at [350, 149] on div "(En): SALADS (Ar): السلطات" at bounding box center [484, 154] width 372 height 13
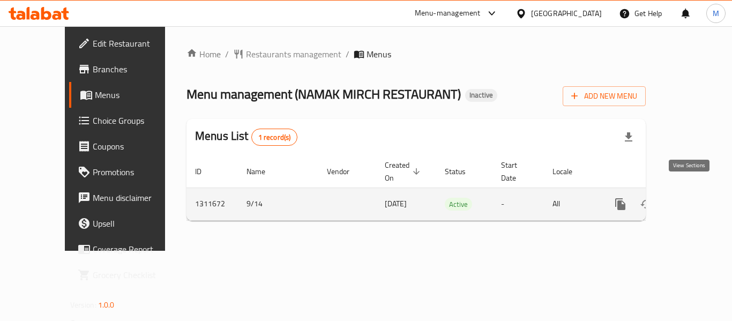
click at [691, 198] on icon "enhanced table" at bounding box center [697, 204] width 13 height 13
